Goal: Task Accomplishment & Management: Manage account settings

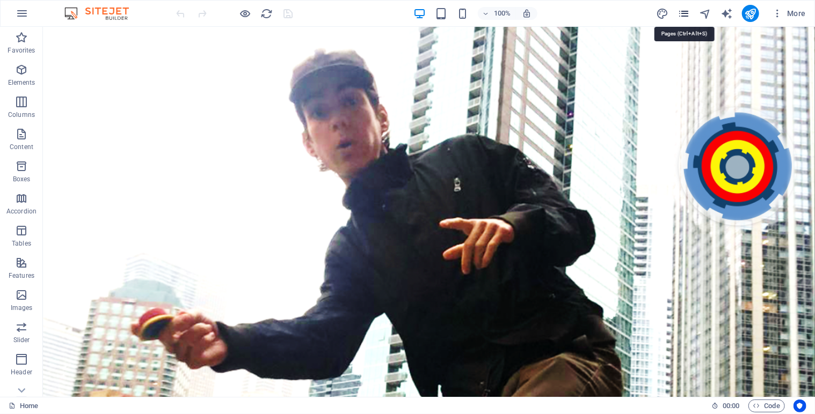
click at [683, 14] on icon "pages" at bounding box center [683, 14] width 12 height 12
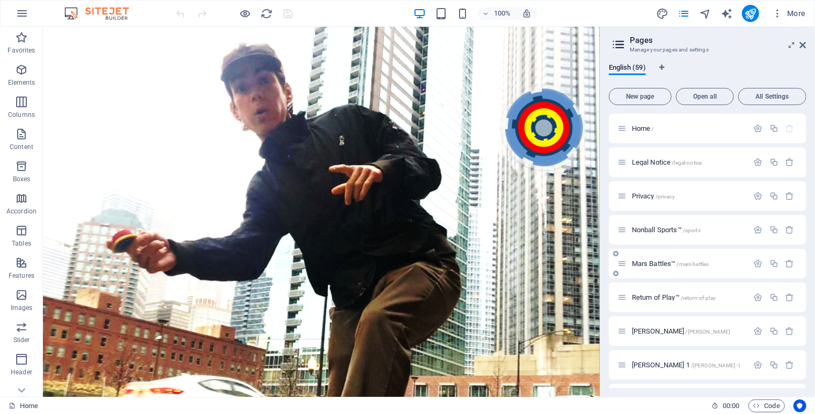
click at [647, 265] on span "Mars Battles™ /mars-battles" at bounding box center [670, 264] width 77 height 8
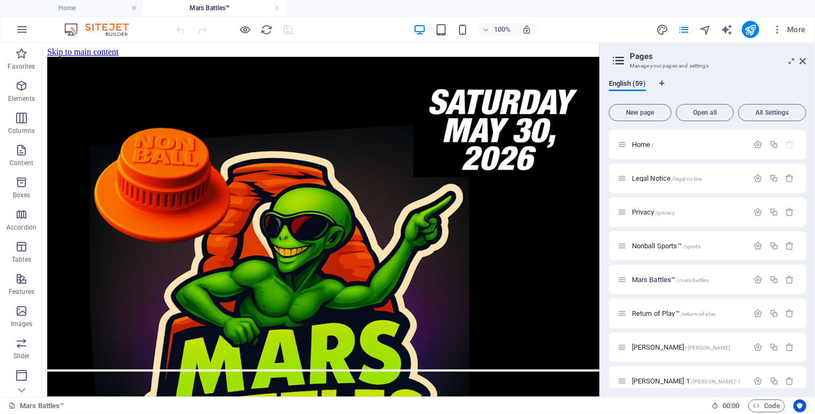
drag, startPoint x: 805, startPoint y: 148, endPoint x: 805, endPoint y: 158, distance: 10.2
click at [805, 158] on div "Home / Legal Notice /legal-notice Privacy /privacy Nonball Sports™ /sports Mars…" at bounding box center [707, 259] width 197 height 259
click at [650, 145] on span "Home /" at bounding box center [643, 145] width 22 height 8
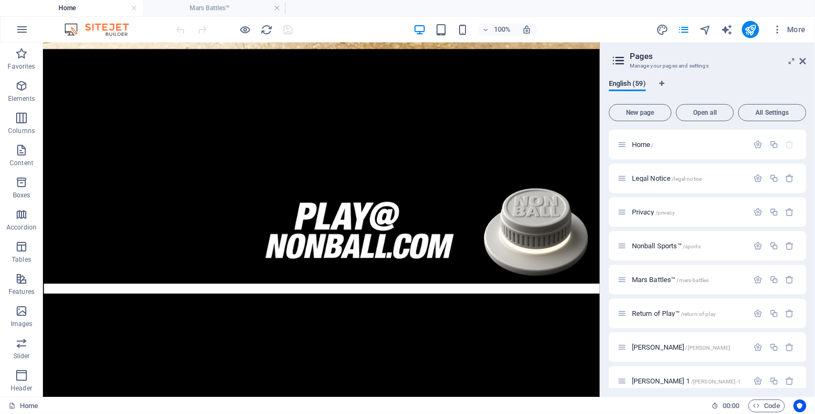
scroll to position [571, 0]
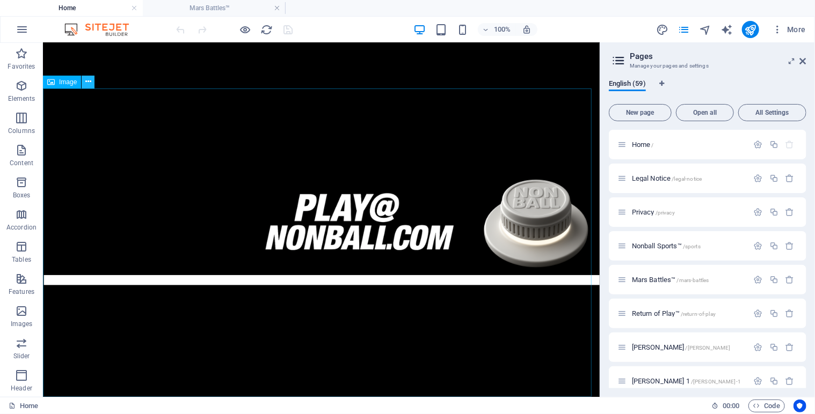
click at [90, 82] on icon at bounding box center [88, 81] width 6 height 11
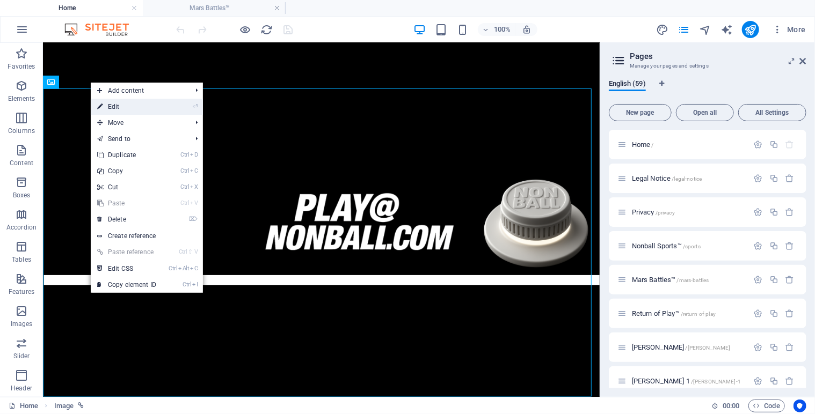
click at [118, 104] on link "⏎ Edit" at bounding box center [127, 107] width 72 height 16
select select "32"
select select
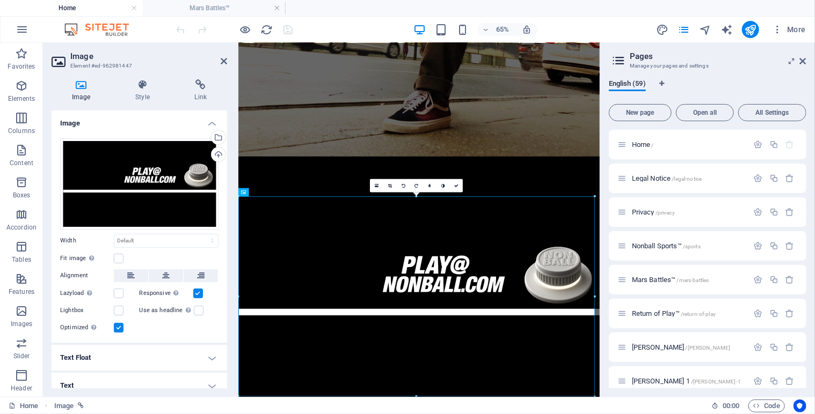
scroll to position [379, 0]
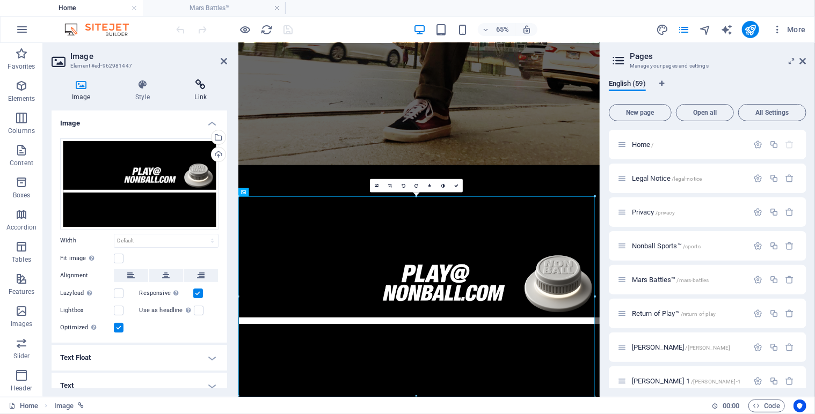
click at [199, 89] on icon at bounding box center [200, 84] width 53 height 11
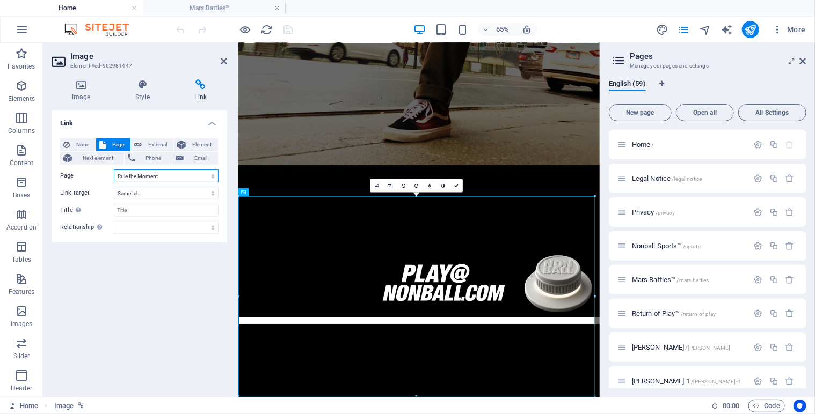
click at [211, 175] on select "Home Legal Notice Privacy Nonball Sports™ Mars Battles™ Return of Play™ [PERSON…" at bounding box center [166, 176] width 105 height 13
select select "27"
click at [114, 170] on select "Home Legal Notice Privacy Nonball Sports™ Mars Battles™ Return of Play™ [PERSON…" at bounding box center [166, 176] width 105 height 13
click at [459, 185] on link at bounding box center [456, 185] width 13 height 13
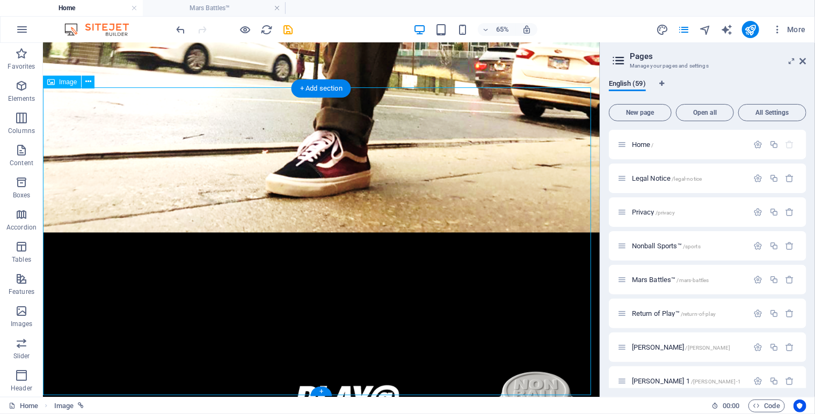
scroll to position [571, 0]
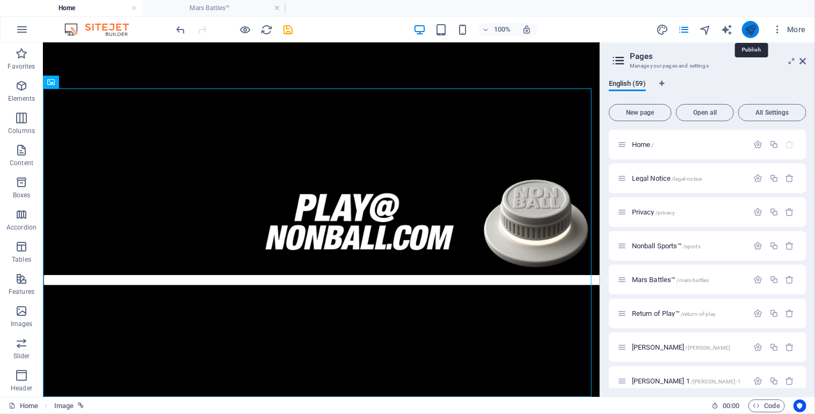
click at [753, 31] on icon "publish" at bounding box center [750, 30] width 12 height 12
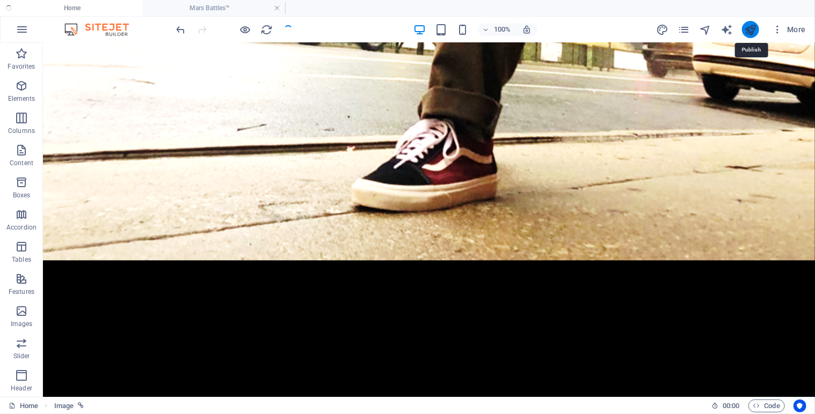
scroll to position [693, 0]
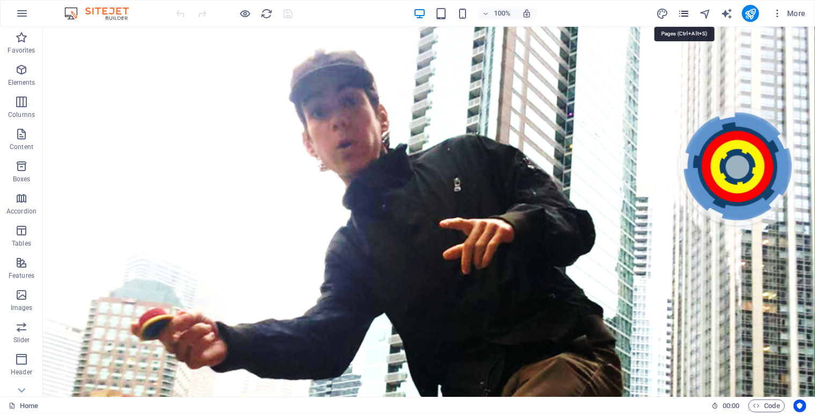
click at [684, 14] on icon "pages" at bounding box center [683, 14] width 12 height 12
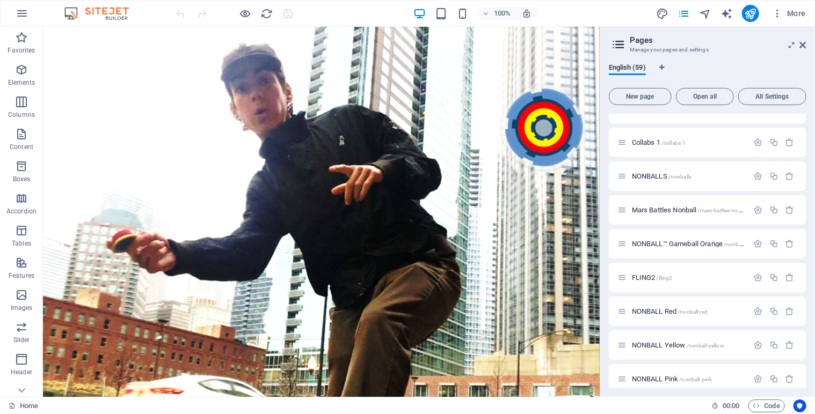
scroll to position [773, 0]
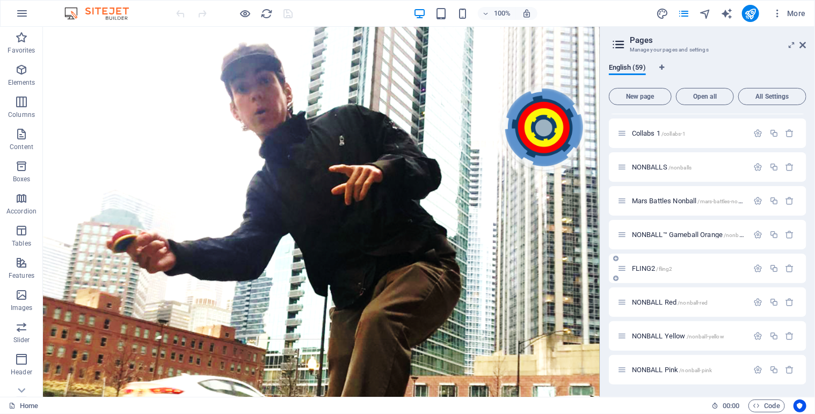
click at [643, 263] on div "FLING2 /fling2" at bounding box center [682, 268] width 131 height 12
click at [642, 268] on span "FLING2 /fling2" at bounding box center [652, 269] width 41 height 8
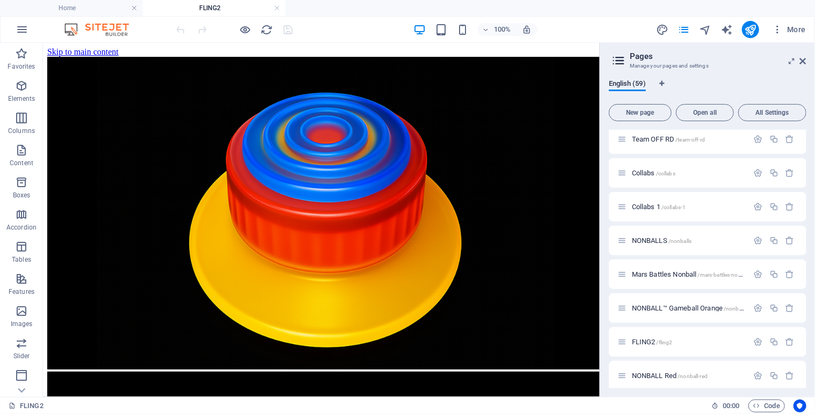
scroll to position [719, 0]
click at [664, 268] on span "Mars Battles Nonball /mars-battles-nonball" at bounding box center [691, 271] width 118 height 8
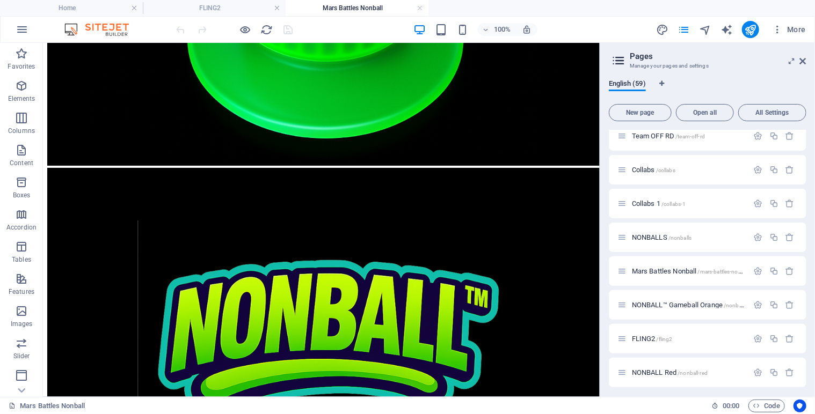
scroll to position [200, 0]
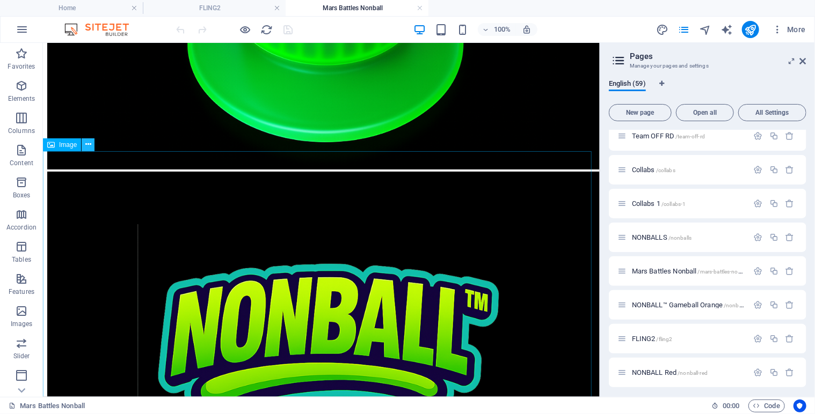
click at [88, 143] on icon at bounding box center [88, 144] width 6 height 11
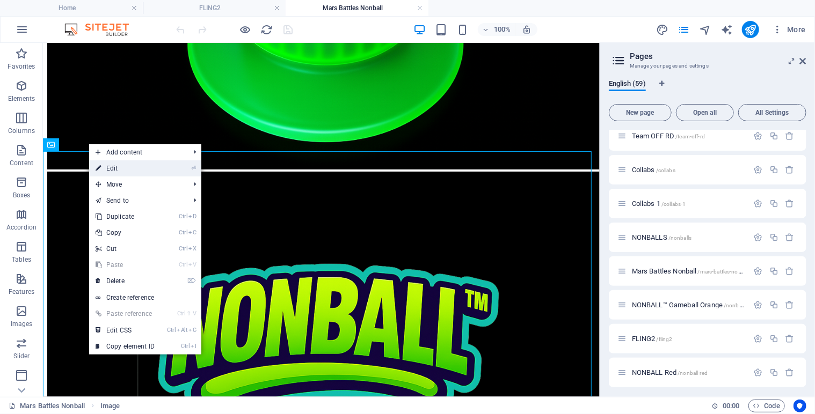
click at [116, 168] on link "⏎ Edit" at bounding box center [125, 168] width 72 height 16
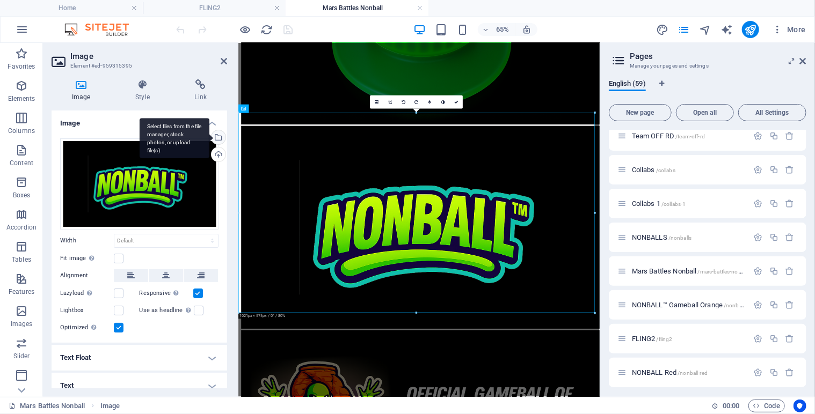
click at [209, 135] on div "Select files from the file manager, stock photos, or upload file(s)" at bounding box center [175, 138] width 70 height 40
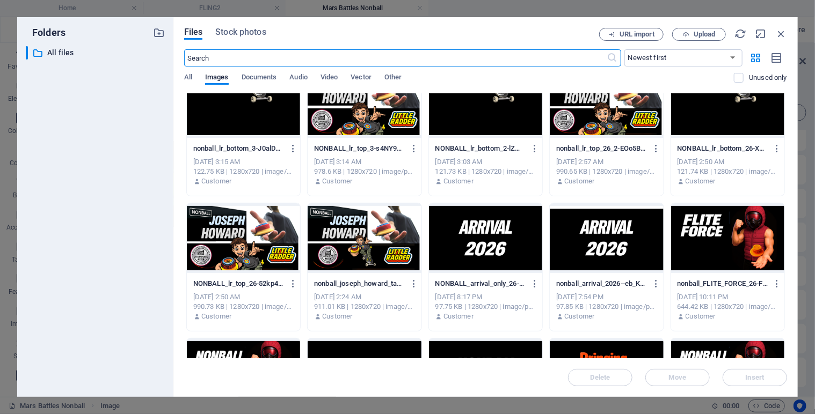
scroll to position [2043, 0]
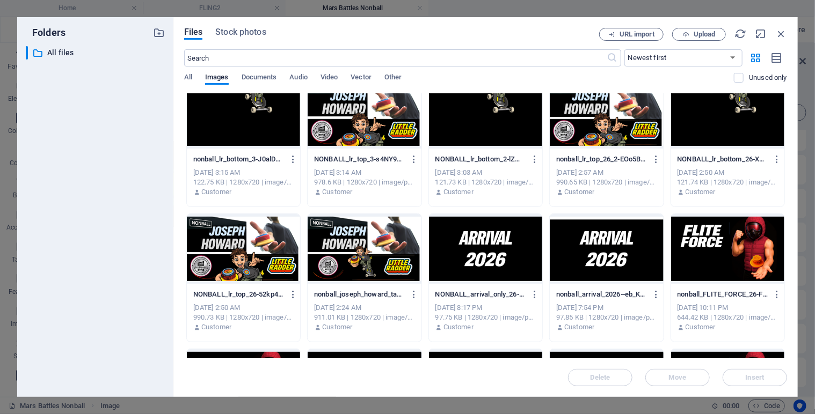
click at [501, 232] on div at bounding box center [485, 249] width 113 height 70
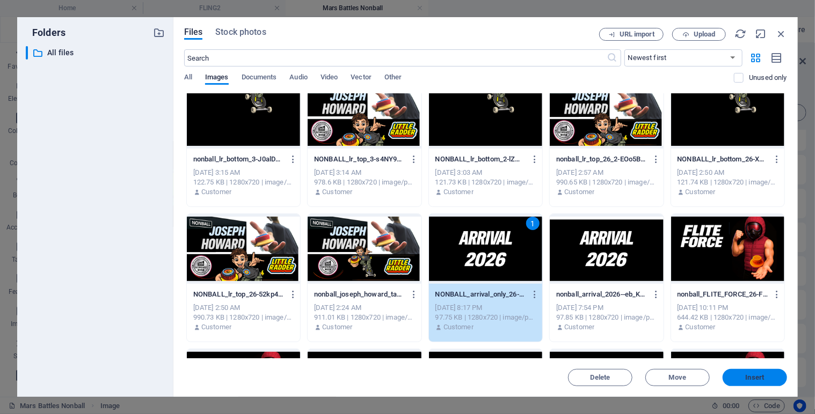
click at [754, 379] on span "Insert" at bounding box center [754, 378] width 19 height 6
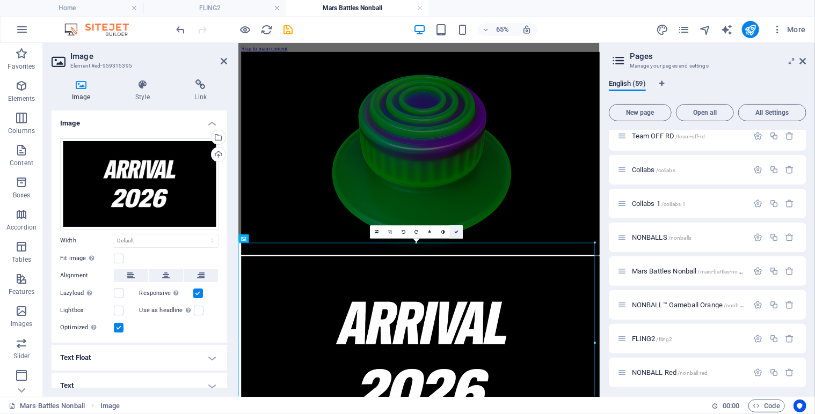
click at [457, 231] on icon at bounding box center [456, 232] width 4 height 4
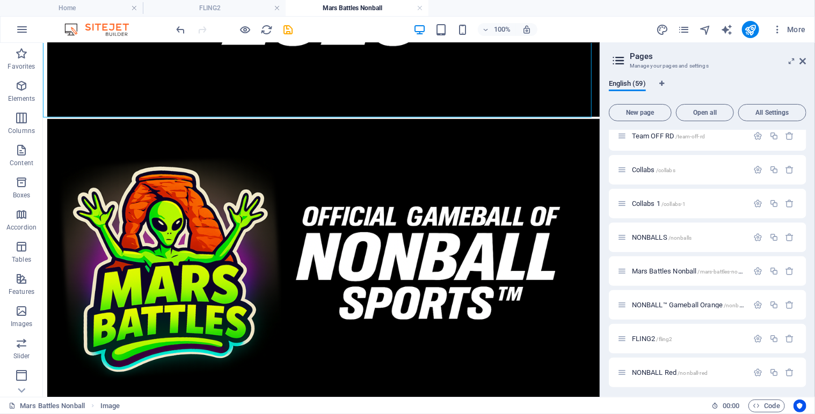
scroll to position [571, 0]
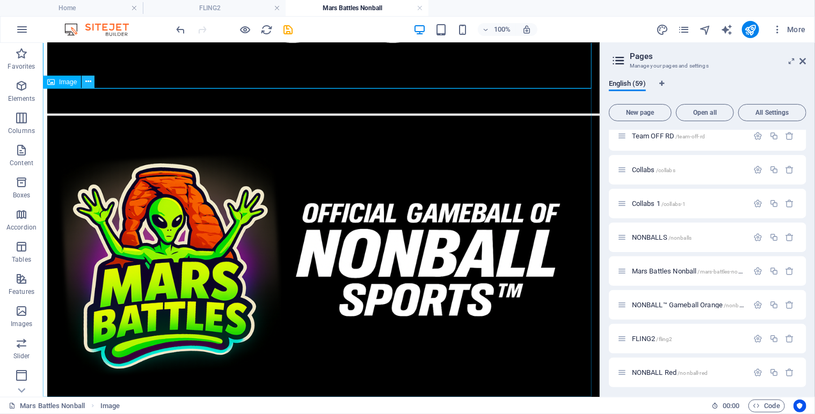
click at [89, 83] on icon at bounding box center [88, 81] width 6 height 11
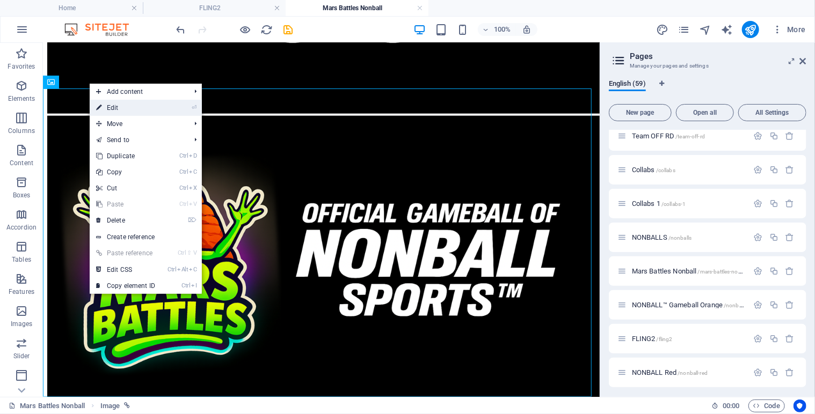
click at [111, 106] on link "⏎ Edit" at bounding box center [126, 108] width 72 height 16
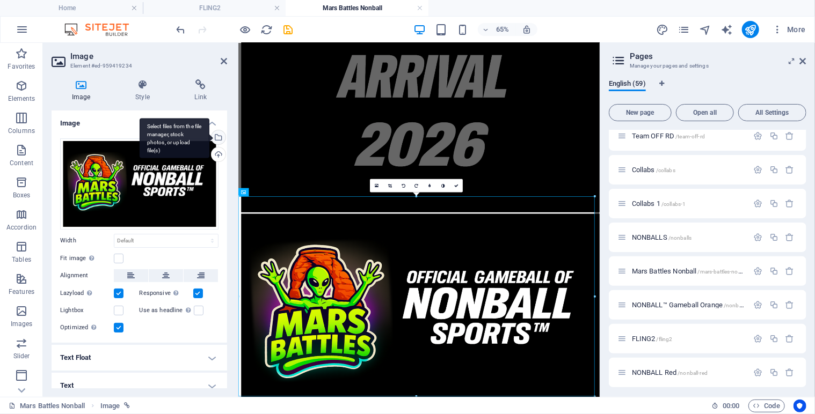
click at [216, 136] on div "Select files from the file manager, stock photos, or upload file(s)" at bounding box center [217, 138] width 16 height 16
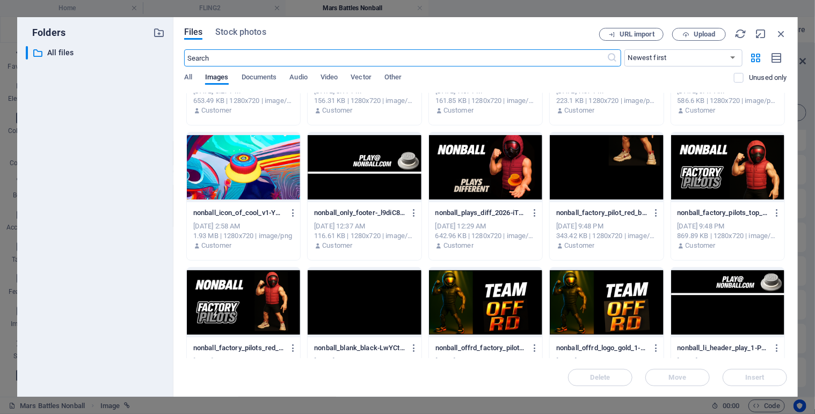
scroll to position [2390, 0]
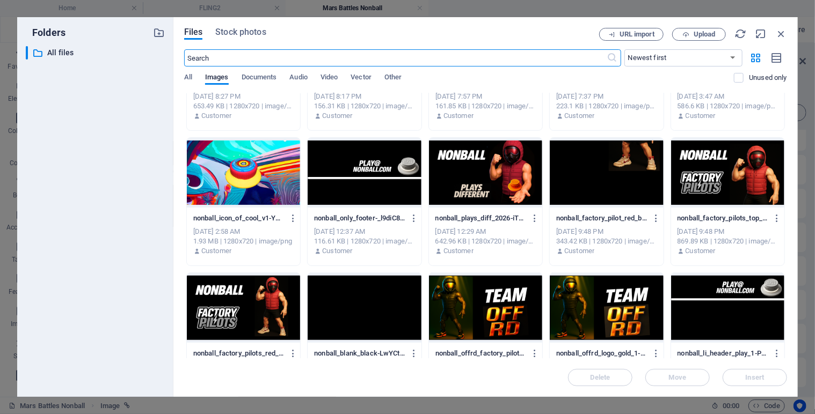
click at [360, 167] on div at bounding box center [363, 173] width 113 height 70
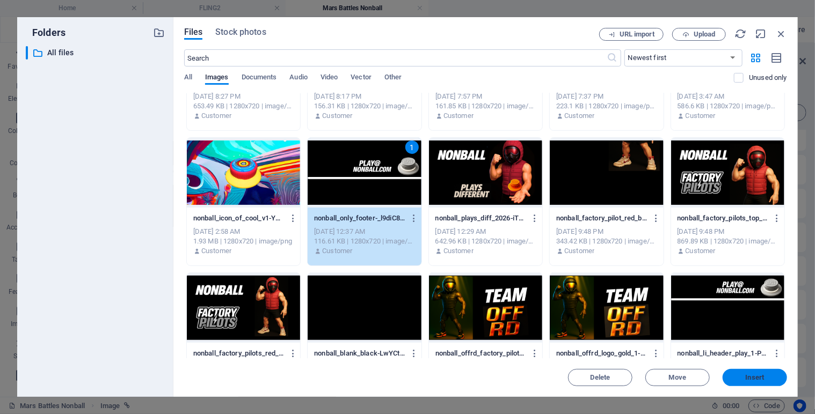
click at [756, 378] on span "Insert" at bounding box center [754, 378] width 19 height 6
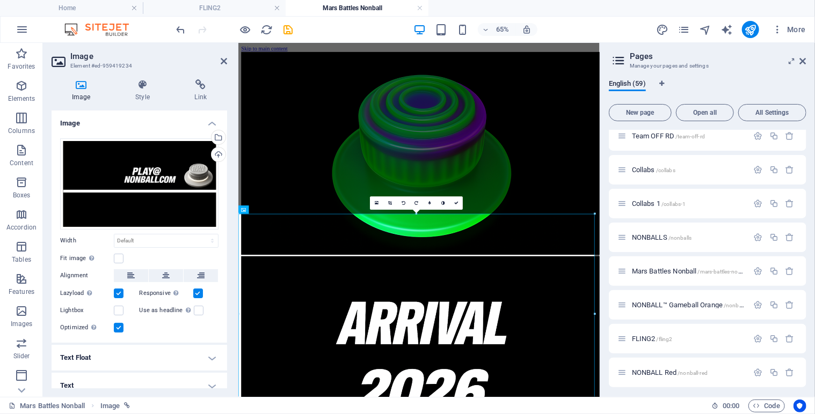
scroll to position [353, 0]
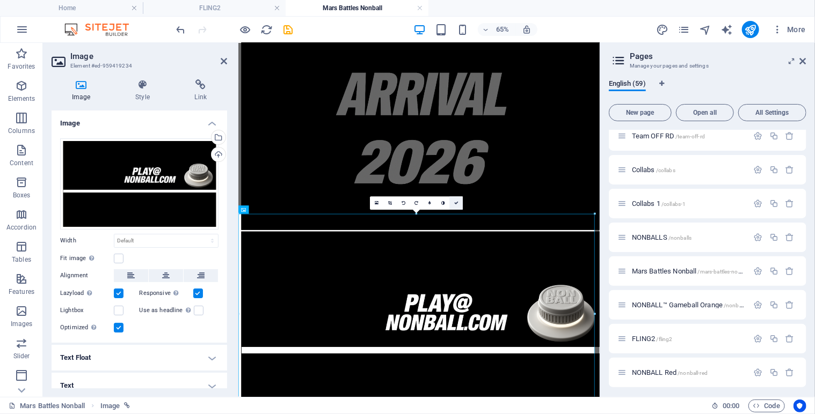
click at [457, 201] on icon at bounding box center [456, 203] width 4 height 4
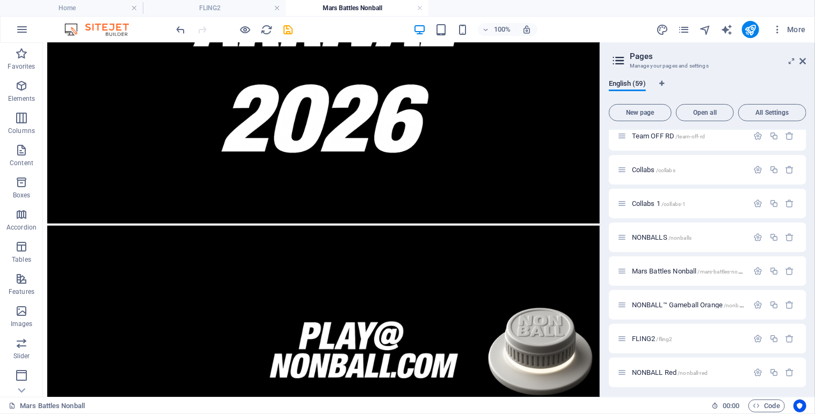
scroll to position [468, 0]
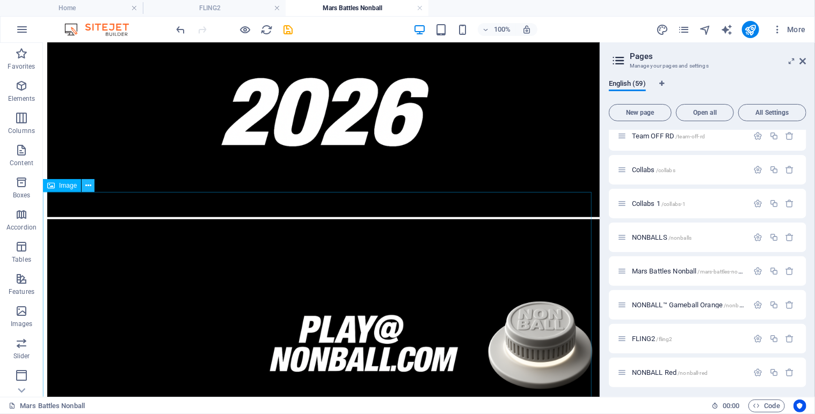
click at [91, 183] on button at bounding box center [88, 185] width 13 height 13
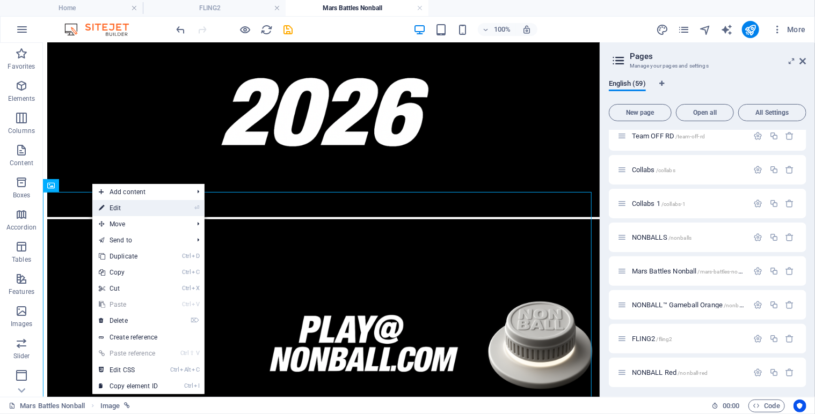
click at [115, 203] on link "⏎ Edit" at bounding box center [128, 208] width 72 height 16
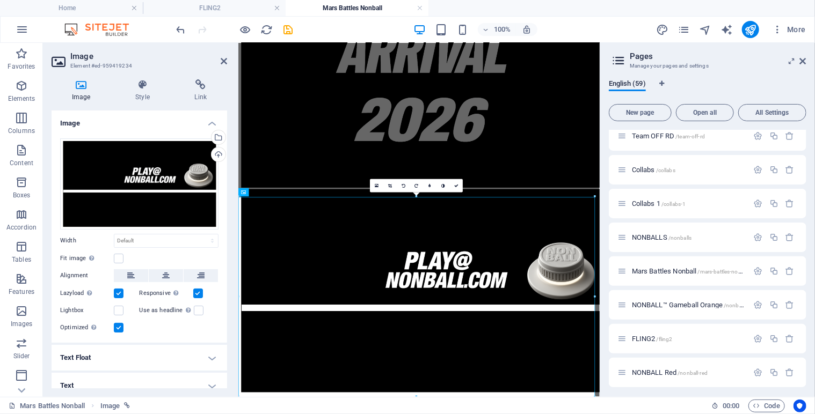
scroll to position [379, 0]
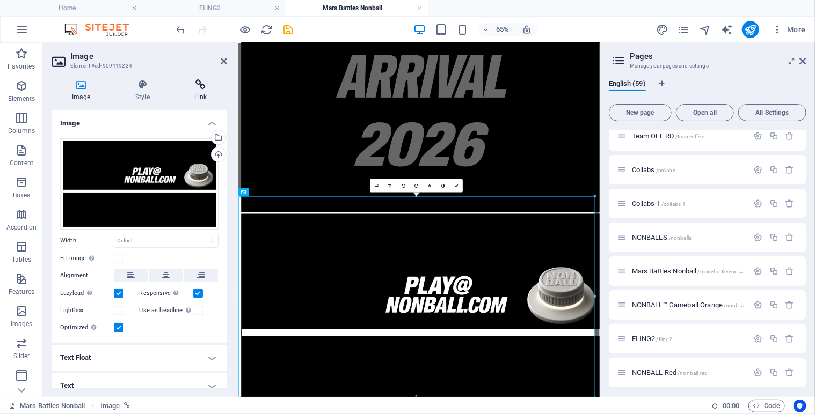
click at [197, 89] on icon at bounding box center [200, 84] width 53 height 11
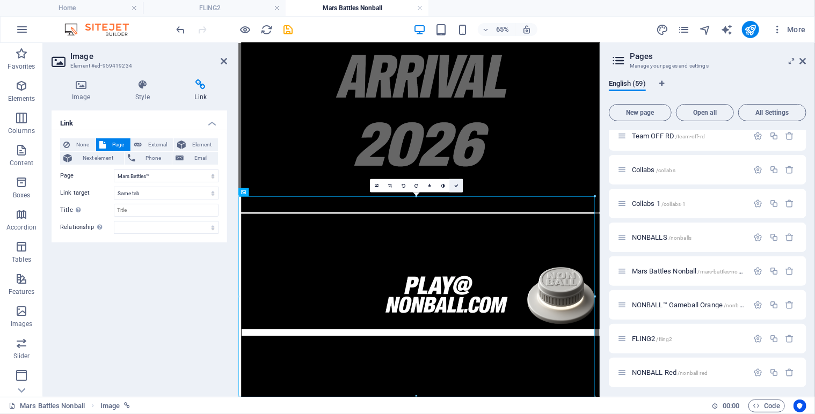
click at [457, 184] on icon at bounding box center [456, 186] width 4 height 4
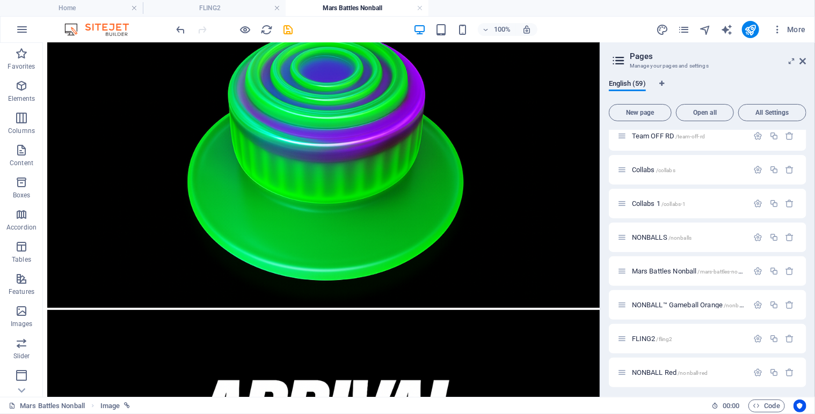
scroll to position [60, 0]
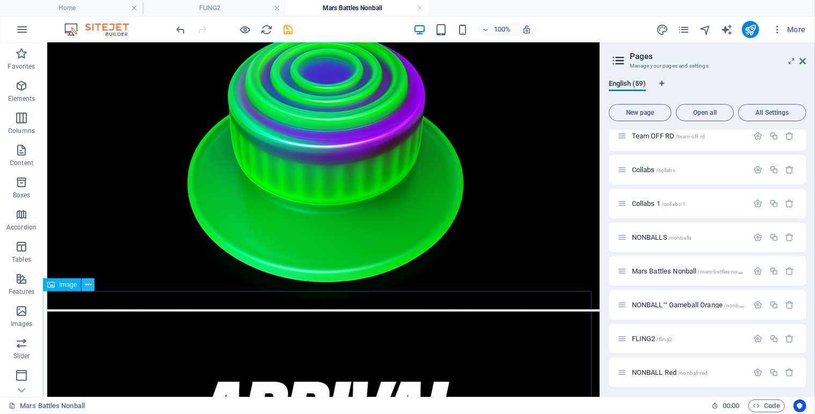
click at [88, 287] on icon at bounding box center [88, 285] width 6 height 11
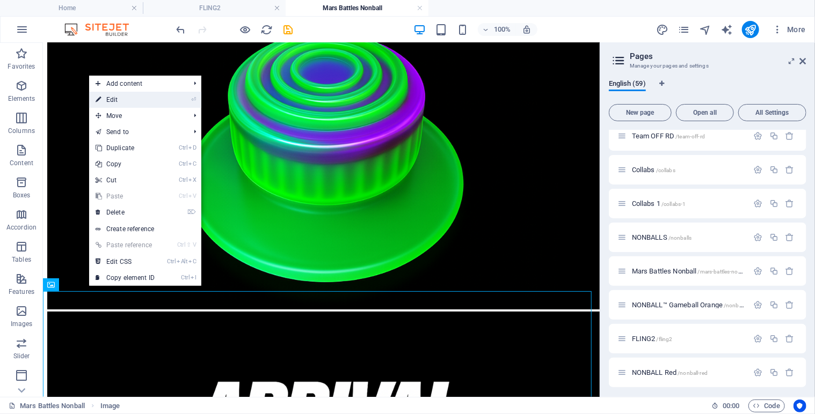
click at [140, 101] on link "⏎ Edit" at bounding box center [125, 100] width 72 height 16
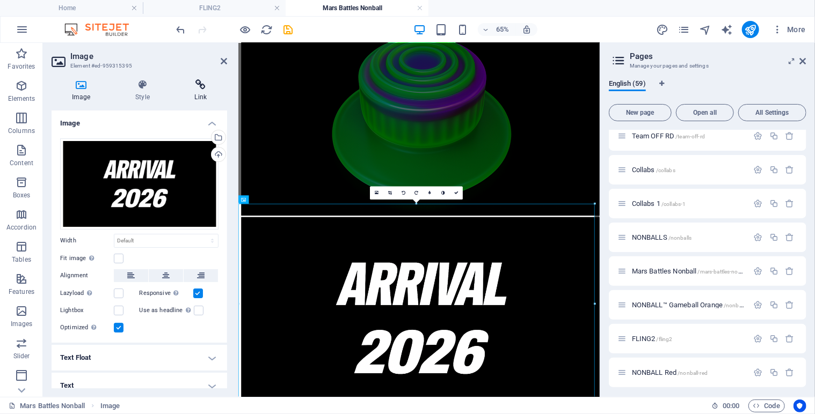
click at [201, 86] on icon at bounding box center [200, 84] width 53 height 11
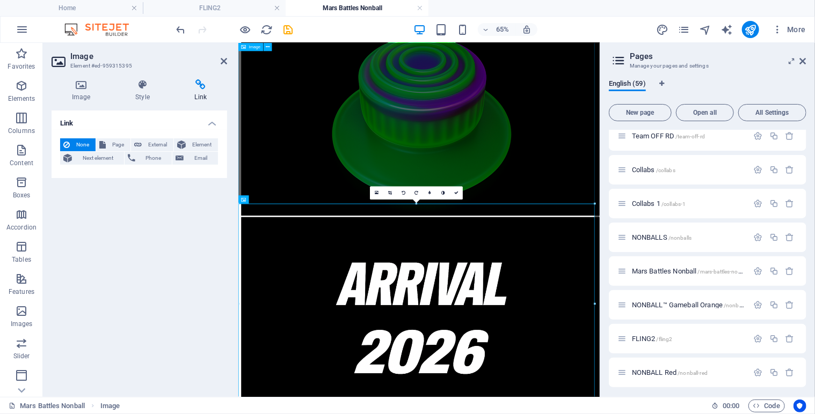
click at [288, 133] on figure at bounding box center [515, 153] width 547 height 314
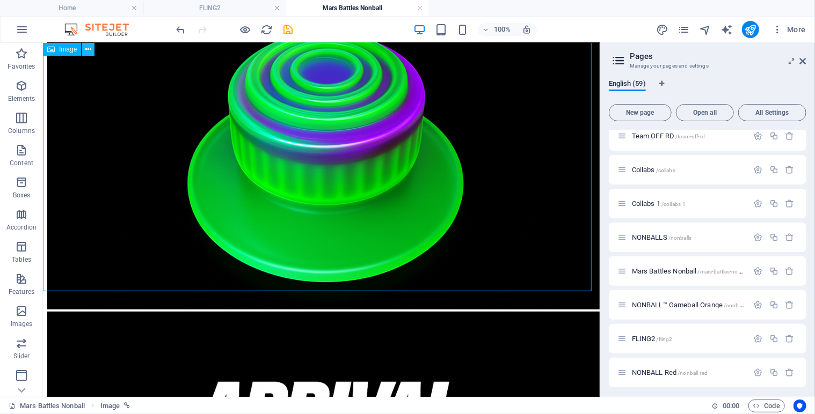
click at [89, 48] on icon at bounding box center [88, 49] width 6 height 11
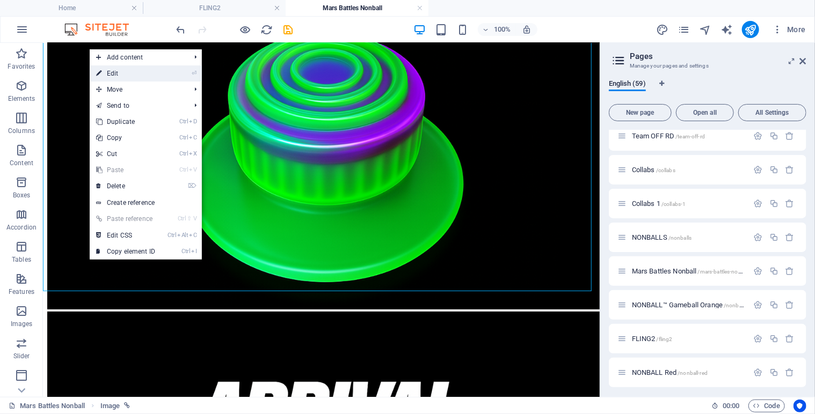
click at [114, 77] on link "⏎ Edit" at bounding box center [126, 73] width 72 height 16
select select "27"
select select
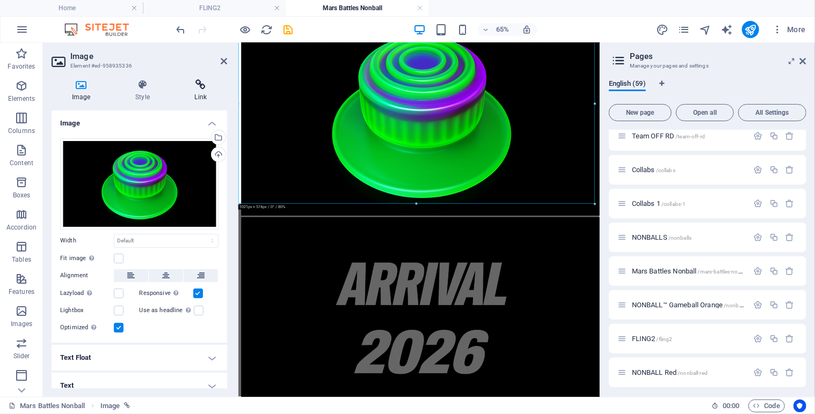
click at [203, 90] on h4 "Link" at bounding box center [200, 90] width 53 height 23
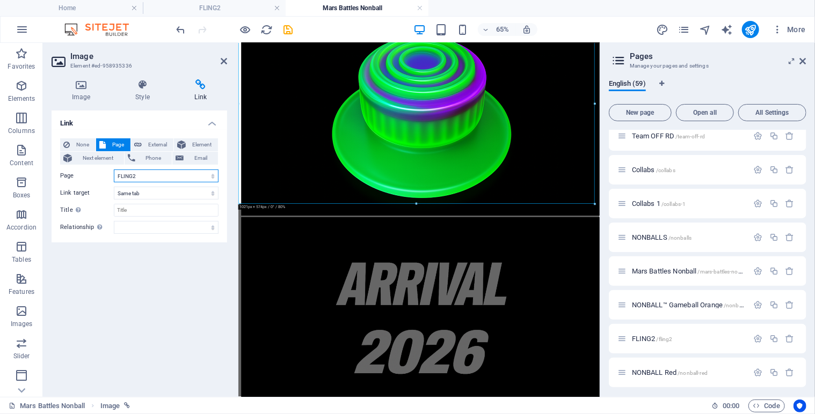
click at [212, 175] on select "Home Legal Notice Privacy Nonball Sports™ Mars Battles™ Return of Play™ [PERSON…" at bounding box center [166, 176] width 105 height 13
select select "24"
click at [114, 170] on select "Home Legal Notice Privacy Nonball Sports™ Mars Battles™ Return of Play™ [PERSON…" at bounding box center [166, 176] width 105 height 13
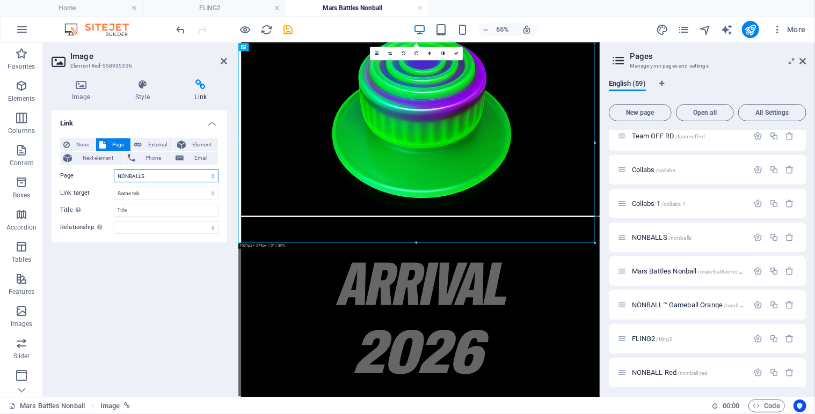
scroll to position [0, 0]
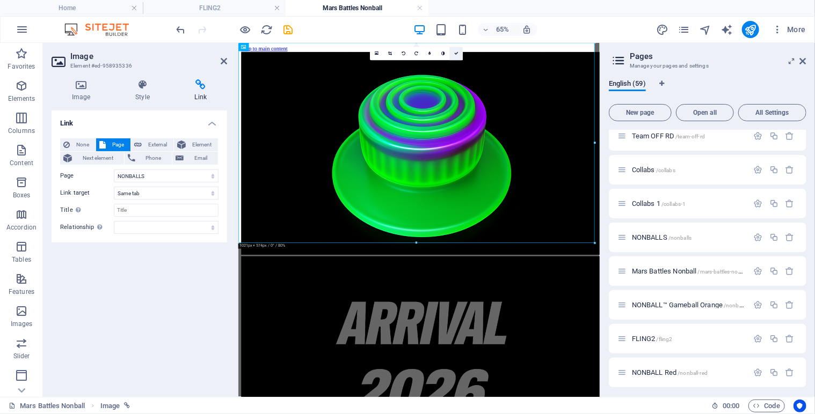
click at [455, 55] on icon at bounding box center [456, 54] width 4 height 4
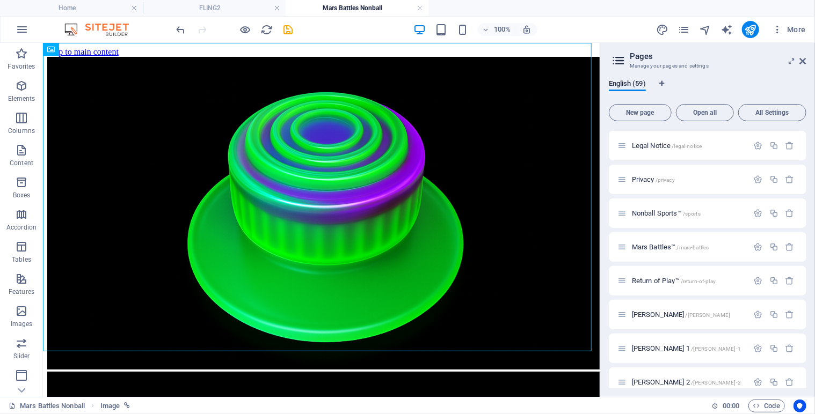
scroll to position [23, 0]
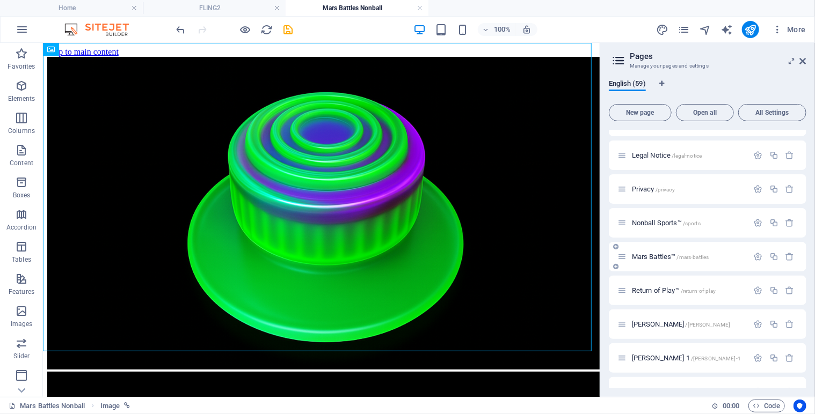
click at [661, 254] on span "Mars Battles™ /mars-battles" at bounding box center [670, 257] width 77 height 8
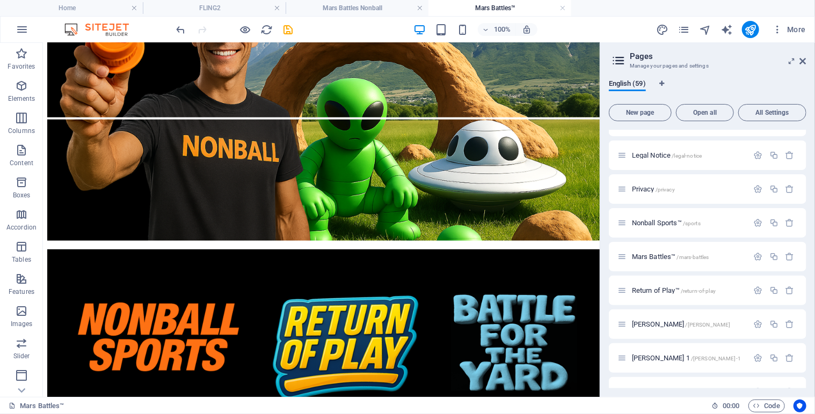
scroll to position [571, 0]
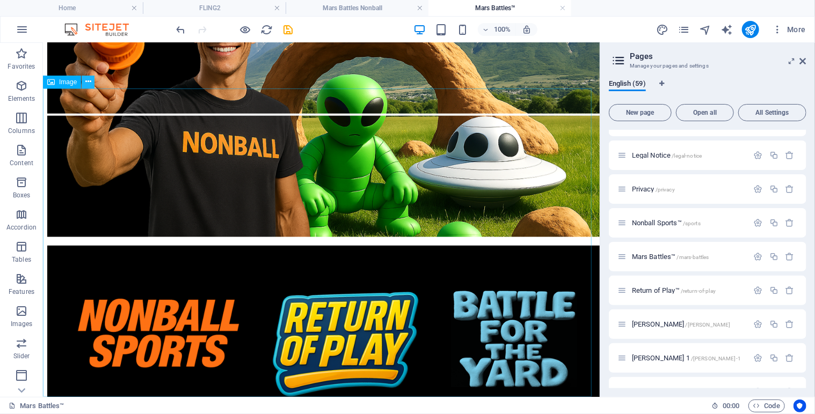
click at [90, 84] on icon at bounding box center [88, 81] width 6 height 11
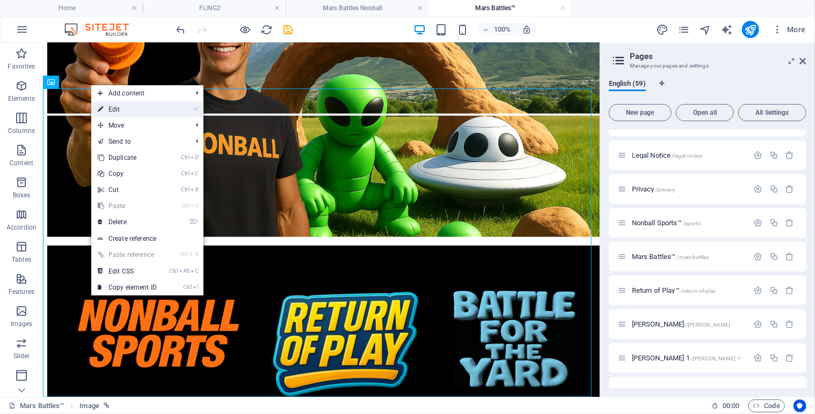
click at [118, 106] on link "⏎ Edit" at bounding box center [127, 109] width 72 height 16
select select "41"
select select
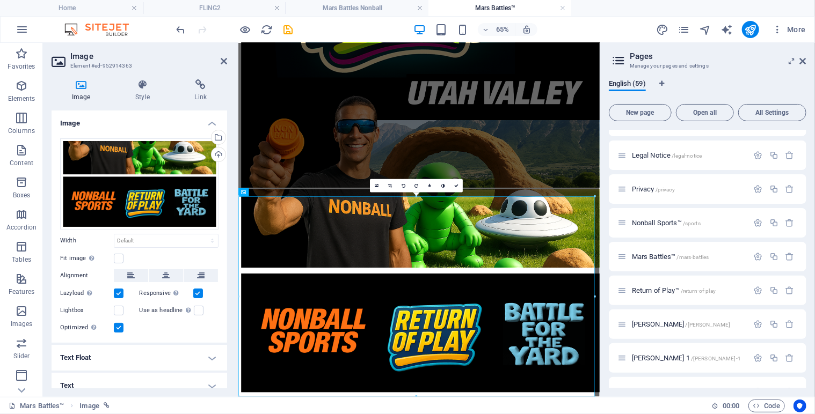
scroll to position [379, 0]
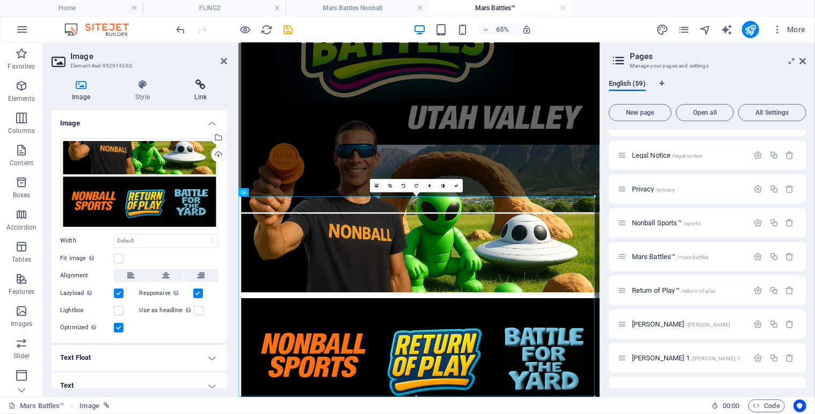
click at [201, 90] on icon at bounding box center [200, 84] width 53 height 11
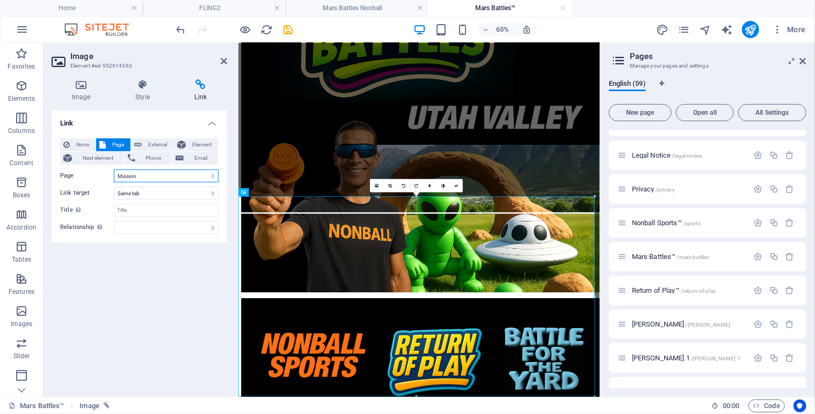
click at [213, 175] on select "Home Legal Notice Privacy Nonball Sports™ Mars Battles™ Return of Play™ [PERSON…" at bounding box center [166, 176] width 105 height 13
select select "25"
click at [114, 170] on select "Home Legal Notice Privacy Nonball Sports™ Mars Battles™ Return of Play™ [PERSON…" at bounding box center [166, 176] width 105 height 13
click at [458, 184] on link at bounding box center [456, 185] width 13 height 13
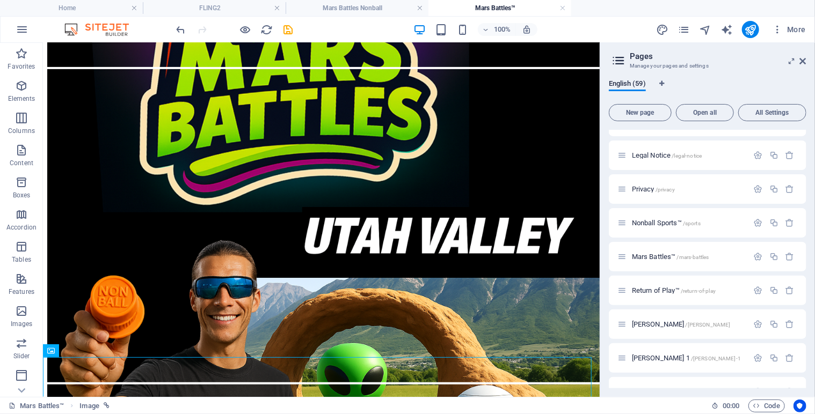
scroll to position [0, 0]
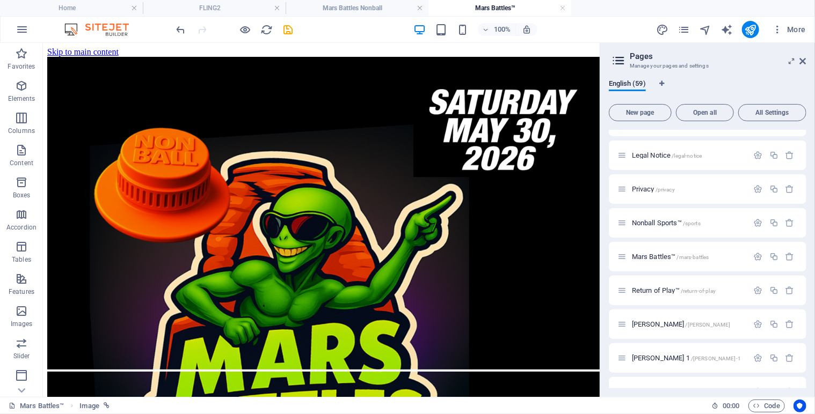
drag, startPoint x: 594, startPoint y: 274, endPoint x: 667, endPoint y: 70, distance: 216.6
click at [90, 49] on icon at bounding box center [88, 49] width 6 height 11
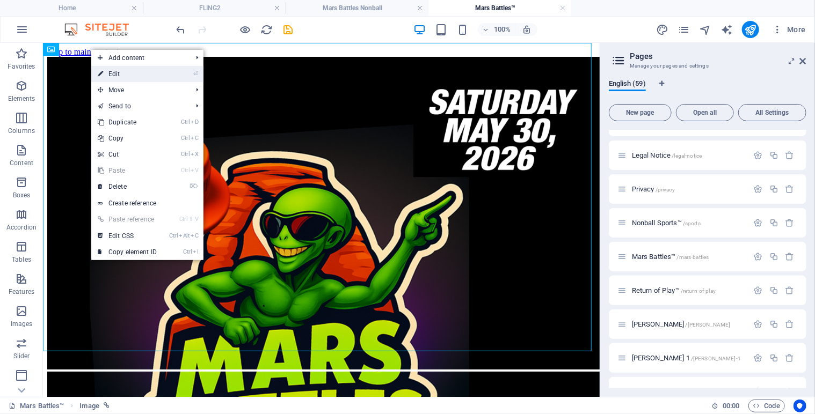
click at [119, 73] on link "⏎ Edit" at bounding box center [127, 74] width 72 height 16
select select "5"
select select
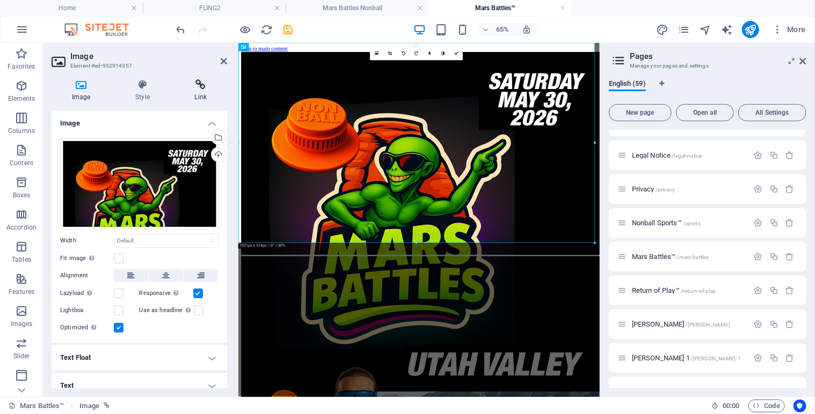
click at [204, 90] on icon at bounding box center [200, 84] width 53 height 11
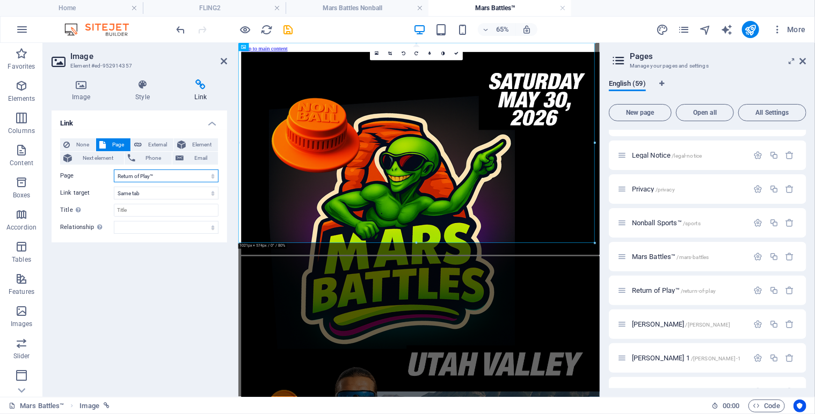
click at [210, 175] on select "Home Legal Notice Privacy Nonball Sports™ Mars Battles™ Return of Play™ [PERSON…" at bounding box center [166, 176] width 105 height 13
select select "0"
click at [114, 170] on select "Home Legal Notice Privacy Nonball Sports™ Mars Battles™ Return of Play™ [PERSON…" at bounding box center [166, 176] width 105 height 13
click at [458, 53] on link at bounding box center [456, 53] width 13 height 13
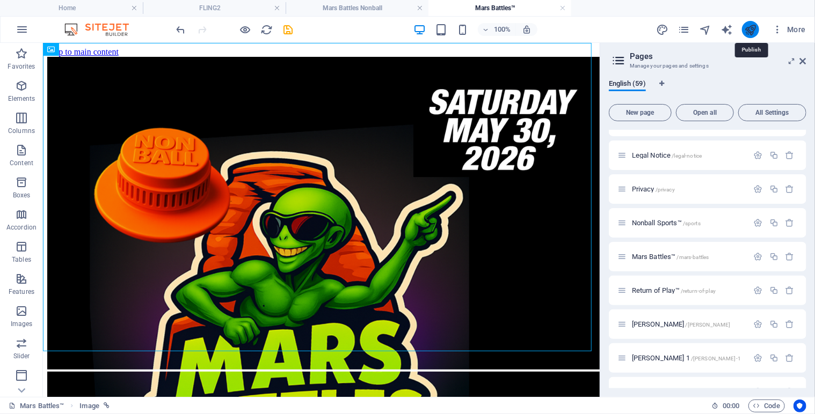
click at [752, 31] on icon "publish" at bounding box center [750, 30] width 12 height 12
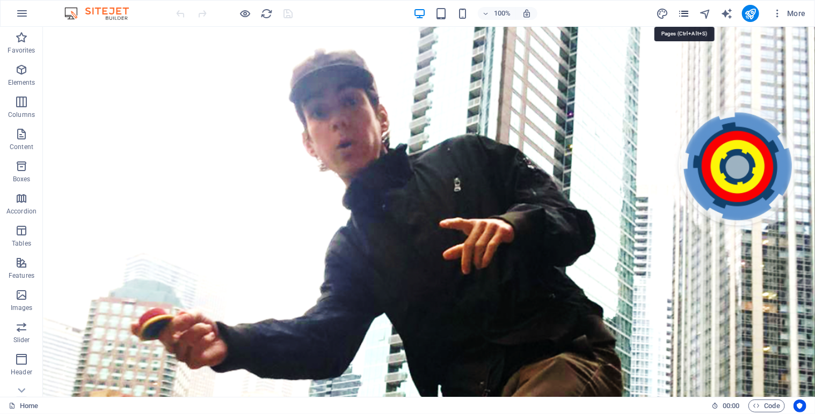
click at [689, 14] on icon "pages" at bounding box center [683, 14] width 12 height 12
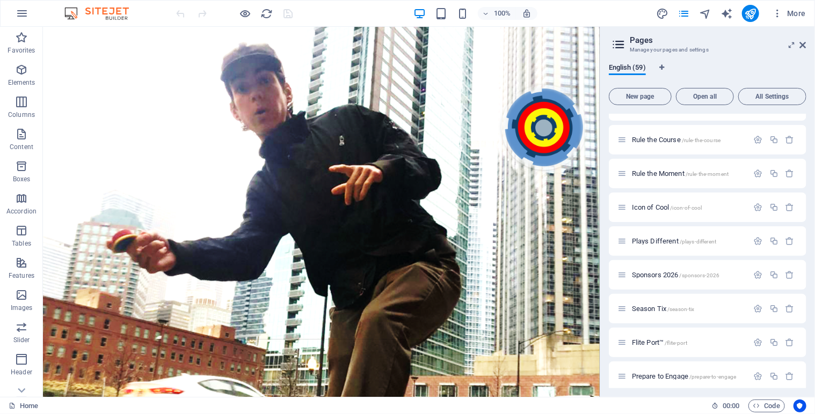
scroll to position [1053, 0]
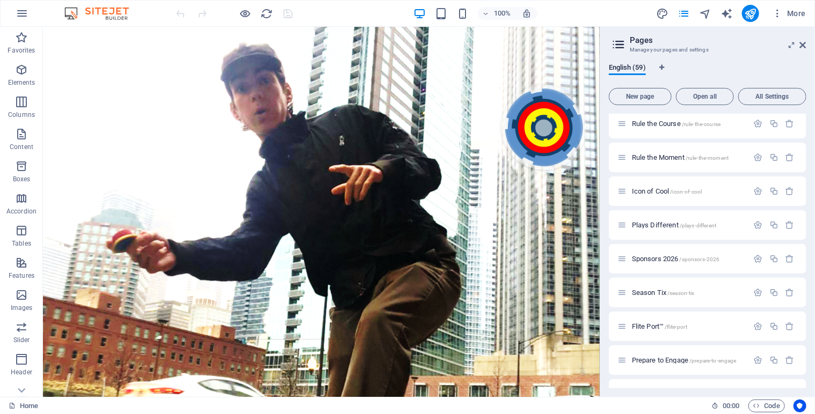
drag, startPoint x: 806, startPoint y: 265, endPoint x: 806, endPoint y: 277, distance: 12.3
click at [806, 277] on div "English (59) New page Open all All Settings Home / Legal Notice /legal-notice P…" at bounding box center [707, 226] width 215 height 342
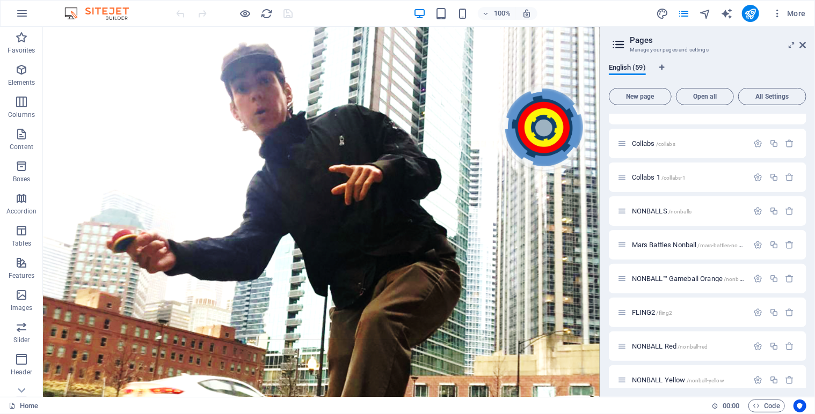
scroll to position [779, 0]
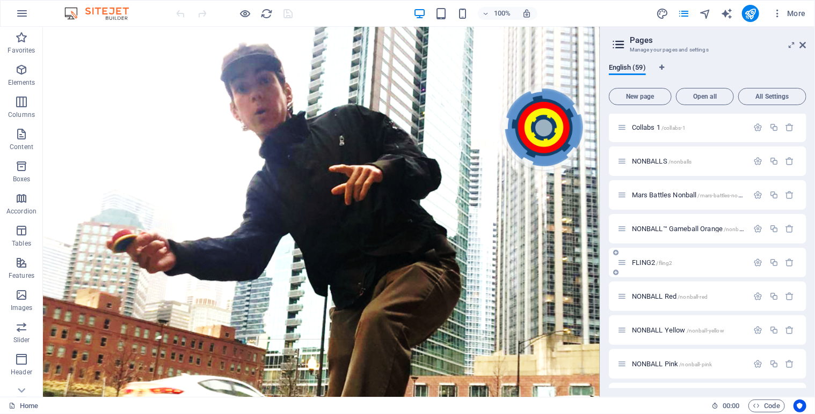
click at [651, 263] on span "FLING2 /fling2" at bounding box center [652, 263] width 41 height 8
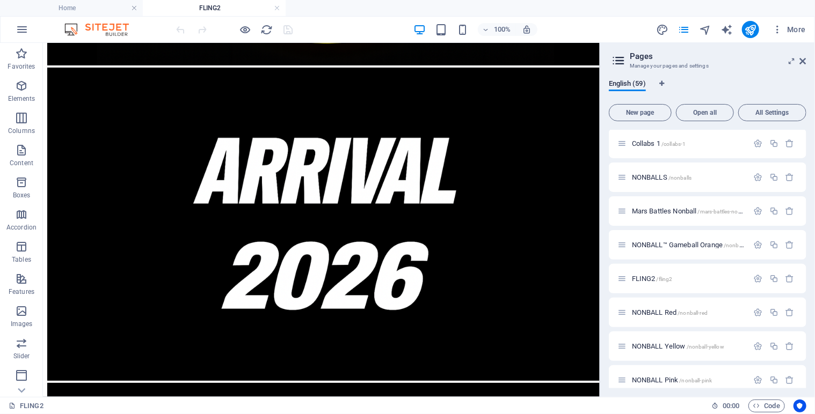
scroll to position [571, 0]
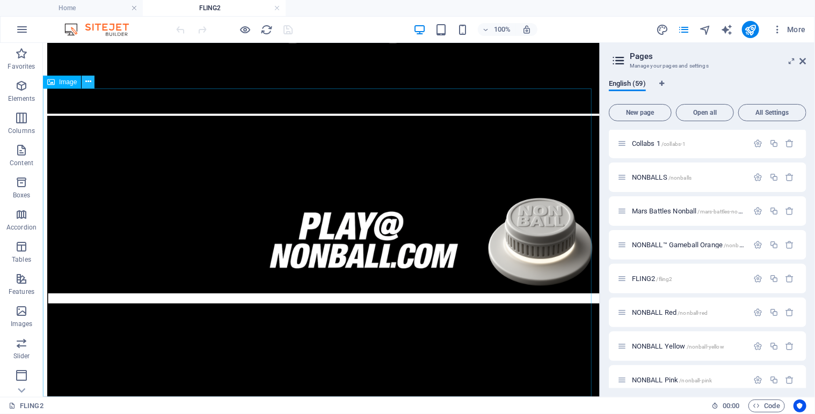
click at [90, 81] on icon at bounding box center [88, 81] width 6 height 11
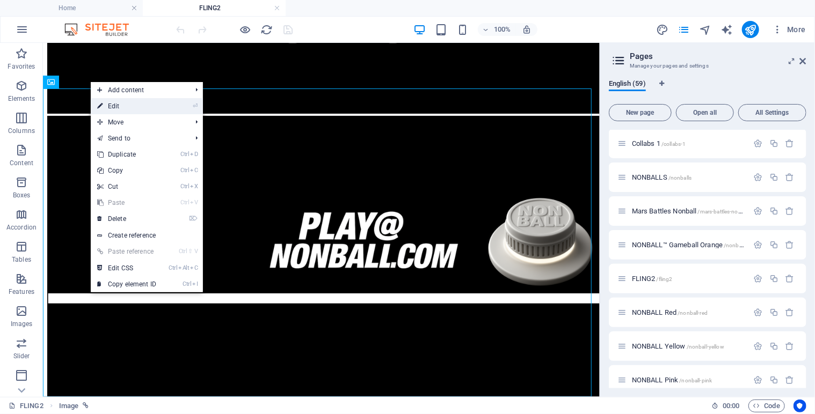
click at [122, 103] on link "⏎ Edit" at bounding box center [127, 106] width 72 height 16
select select
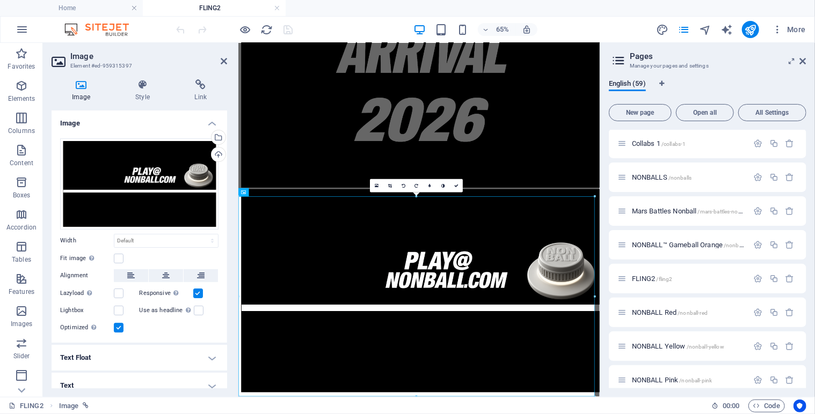
scroll to position [379, 0]
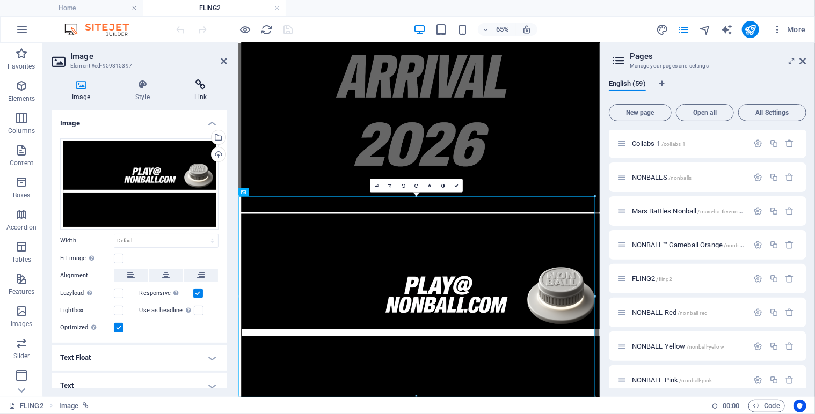
click at [203, 89] on icon at bounding box center [200, 84] width 53 height 11
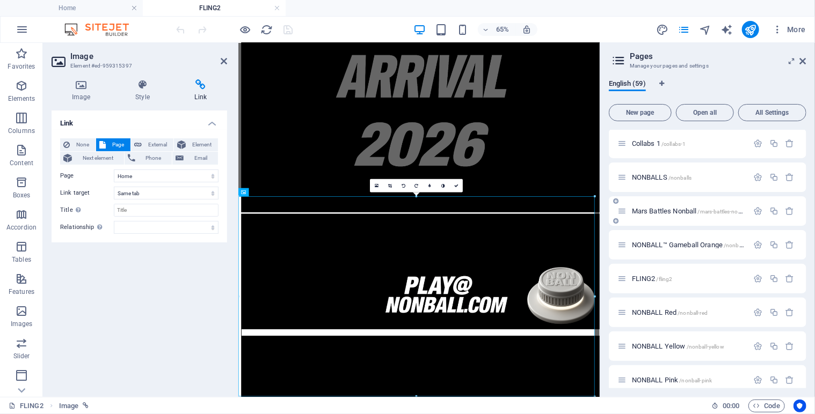
click at [678, 211] on span "Mars Battles Nonball /mars-battles-nonball" at bounding box center [691, 211] width 118 height 8
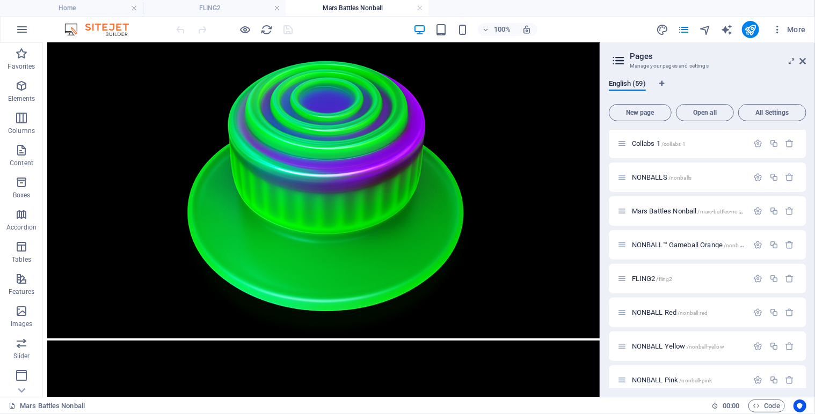
scroll to position [0, 0]
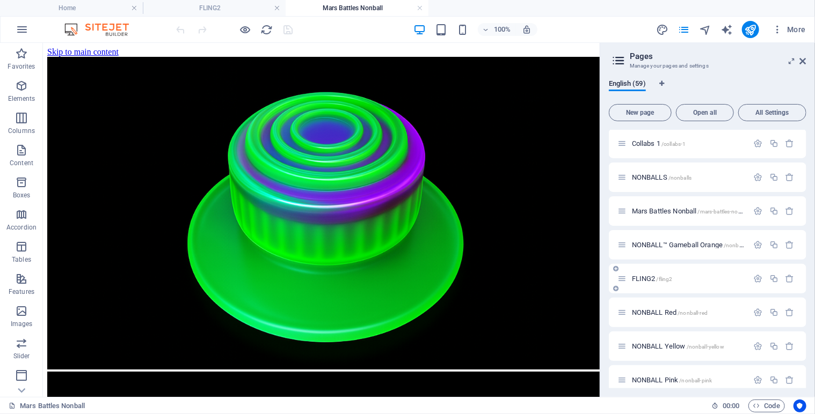
click at [654, 275] on span "FLING2 /fling2" at bounding box center [652, 279] width 41 height 8
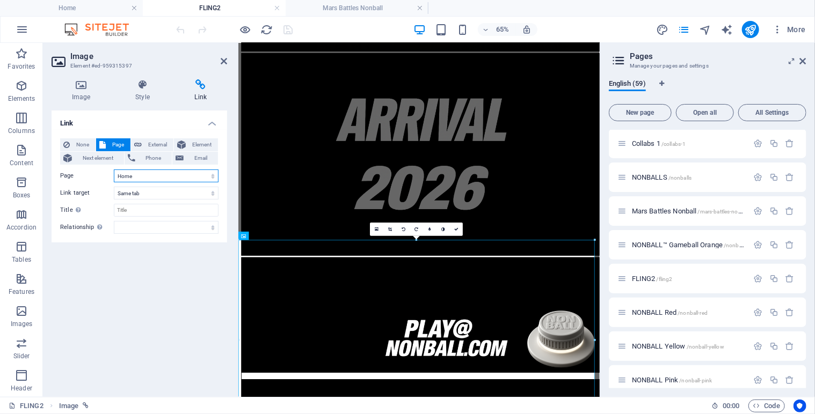
click at [212, 173] on select "Home Legal Notice Privacy Nonball Sports™ Mars Battles™ Return of Play™ [PERSON…" at bounding box center [166, 176] width 105 height 13
click at [114, 170] on select "Home Legal Notice Privacy Nonball Sports™ Mars Battles™ Return of Play™ [PERSON…" at bounding box center [166, 176] width 105 height 13
click at [210, 175] on select "Home Legal Notice Privacy Nonball Sports™ Mars Battles™ Return of Play™ [PERSON…" at bounding box center [166, 176] width 105 height 13
select select "25"
click at [114, 170] on select "Home Legal Notice Privacy Nonball Sports™ Mars Battles™ Return of Play™ [PERSON…" at bounding box center [166, 176] width 105 height 13
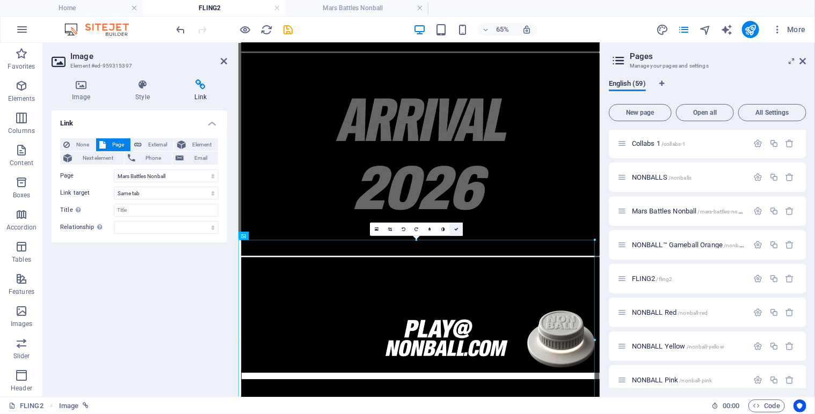
click at [459, 228] on link at bounding box center [456, 229] width 13 height 13
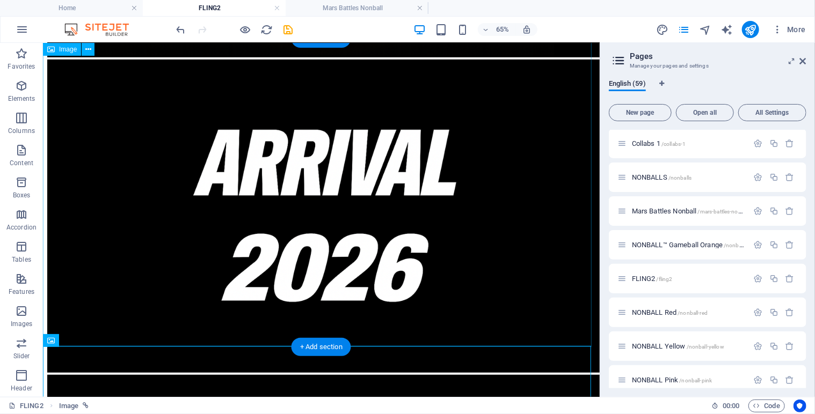
scroll to position [313, 0]
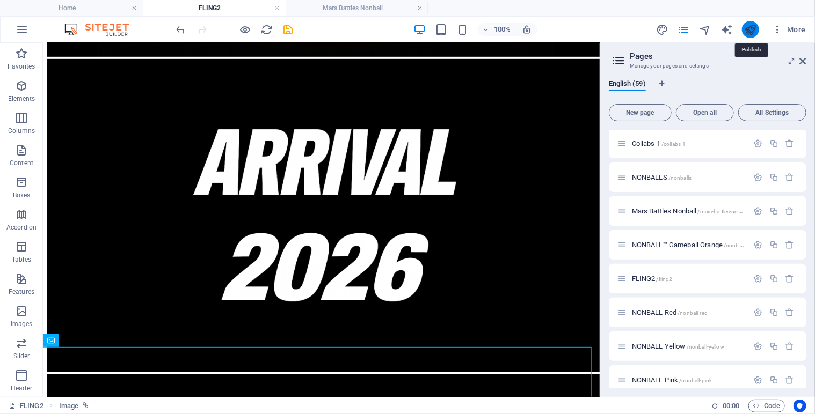
click at [750, 30] on icon "publish" at bounding box center [750, 30] width 12 height 12
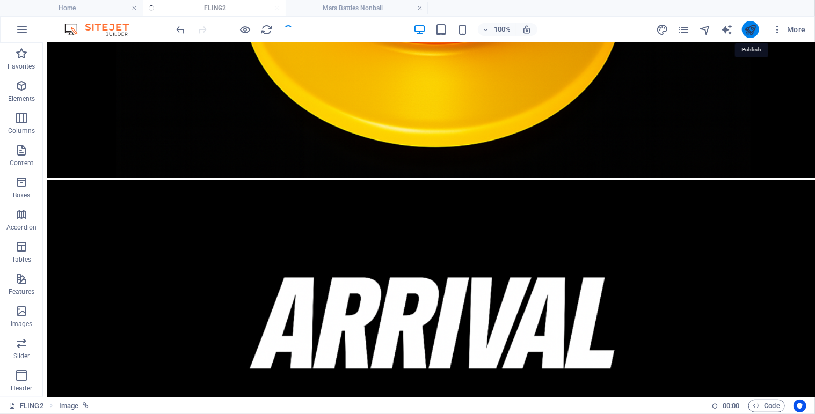
scroll to position [434, 0]
